Goal: Use online tool/utility: Utilize a website feature to perform a specific function

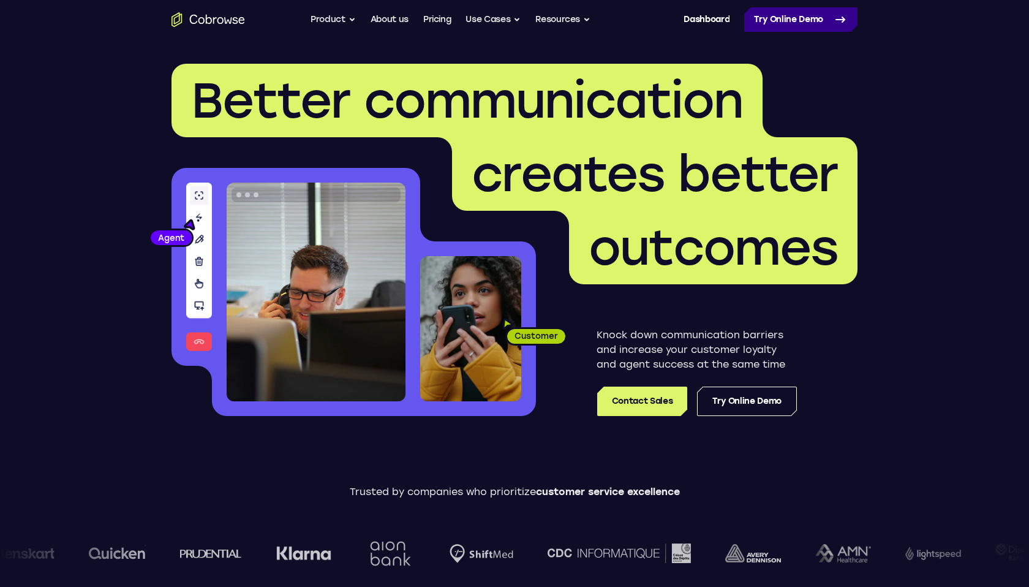
click at [830, 15] on link "Try Online Demo" at bounding box center [800, 19] width 113 height 24
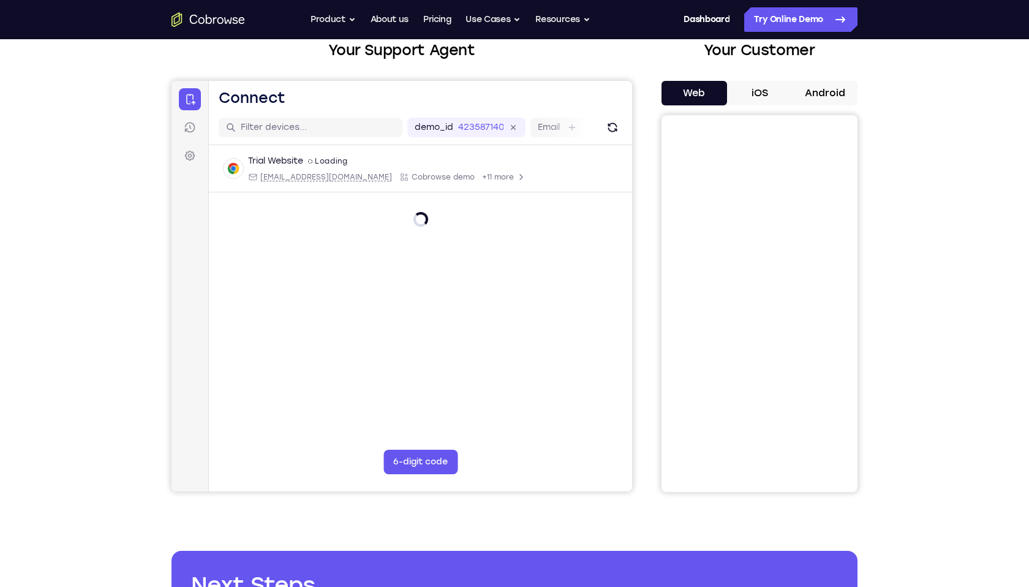
scroll to position [80, 0]
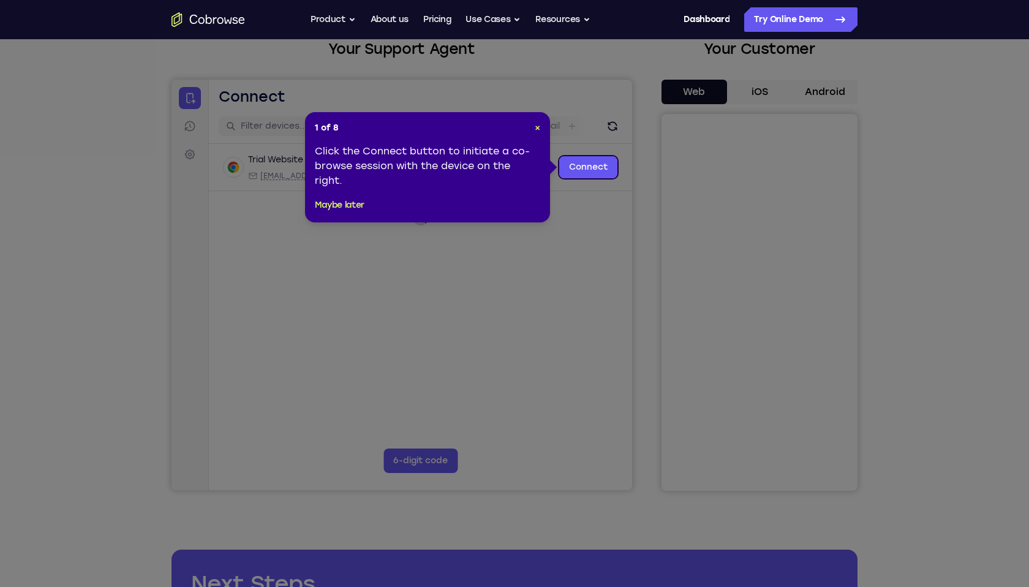
click at [580, 178] on icon at bounding box center [514, 293] width 1029 height 587
click at [540, 125] on div "1 of 8 × Click the Connect button to initiate a co-browse session with the devi…" at bounding box center [427, 167] width 245 height 110
click at [538, 130] on span "×" at bounding box center [538, 127] width 6 height 10
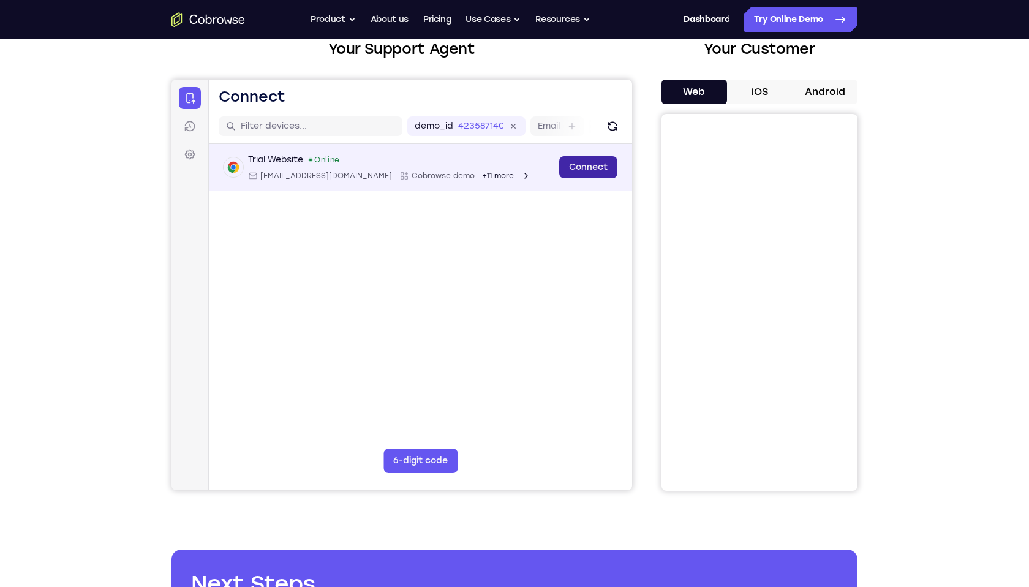
click at [585, 166] on link "Connect" at bounding box center [588, 167] width 58 height 22
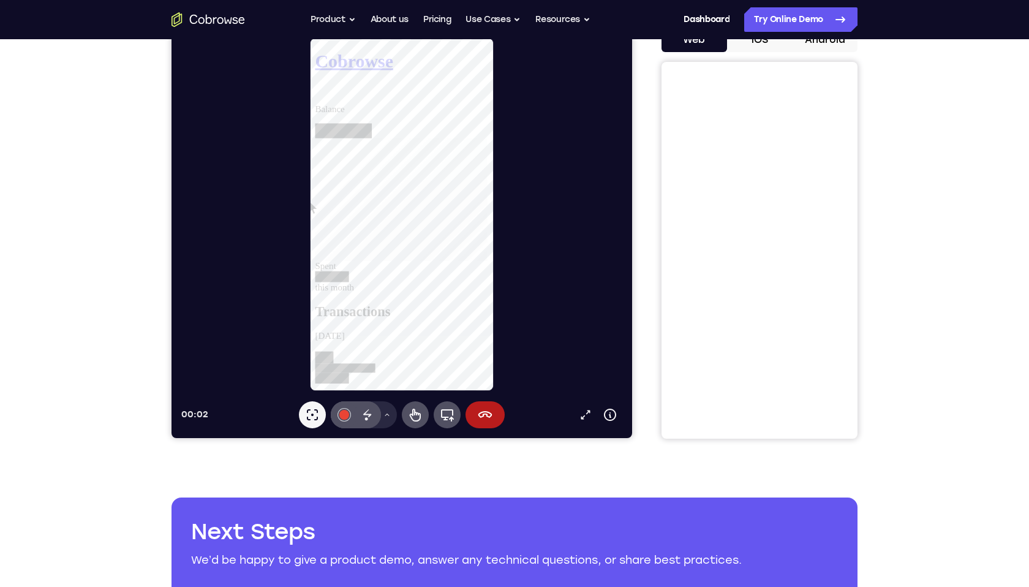
scroll to position [94, 0]
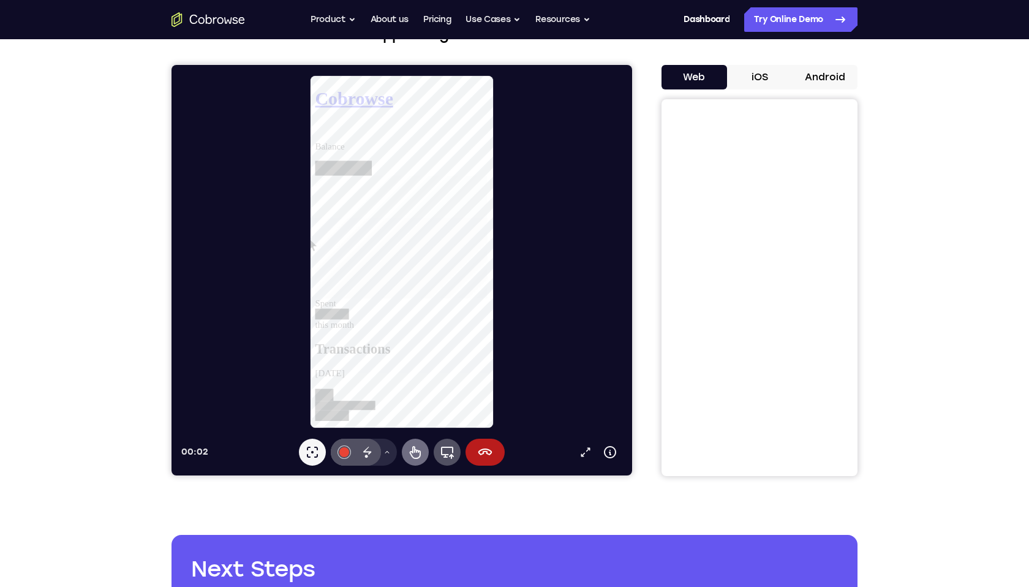
click at [412, 452] on icon at bounding box center [415, 452] width 11 height 13
click at [363, 447] on icon at bounding box center [367, 452] width 15 height 15
